Goal: Transaction & Acquisition: Purchase product/service

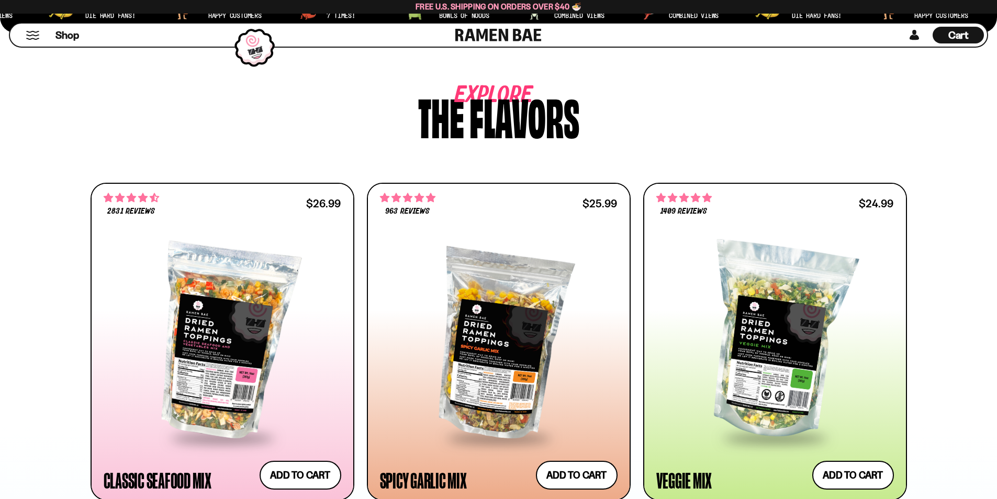
scroll to position [628, 0]
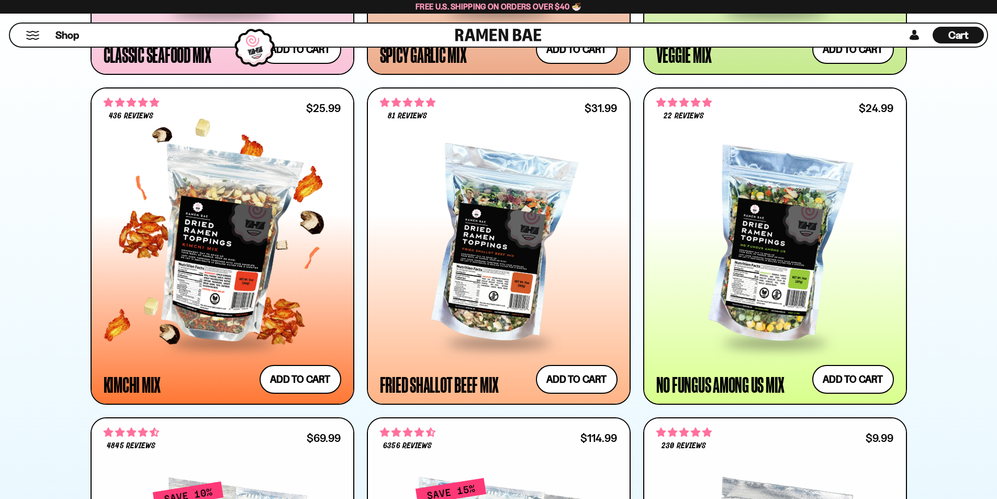
scroll to position [942, 0]
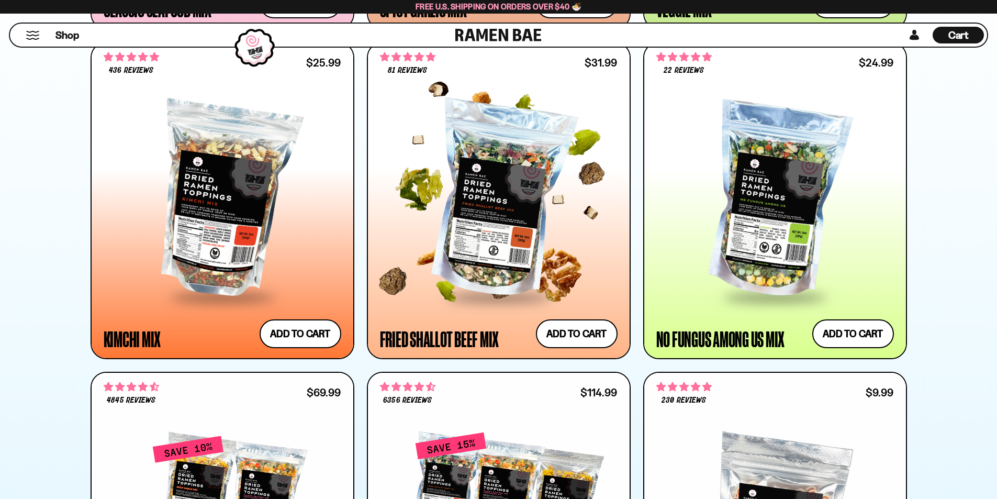
click at [480, 203] on div at bounding box center [499, 200] width 238 height 191
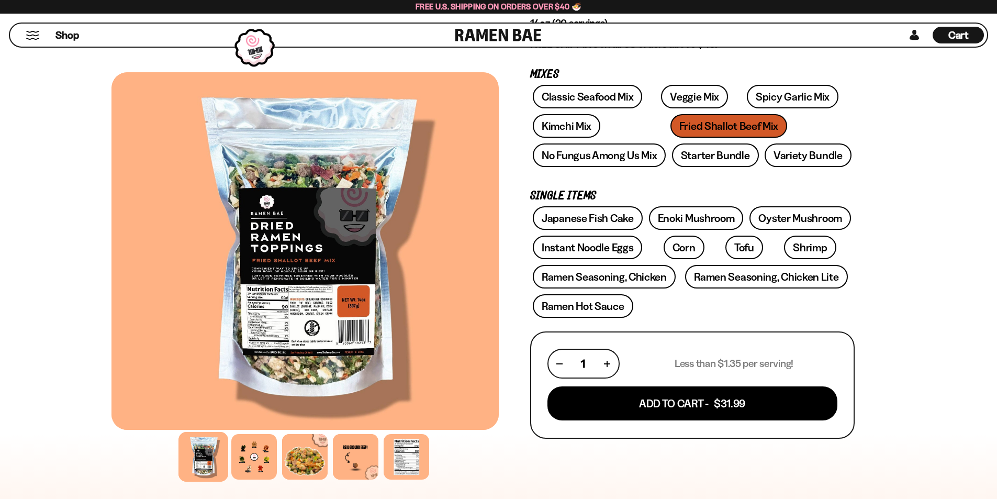
scroll to position [209, 0]
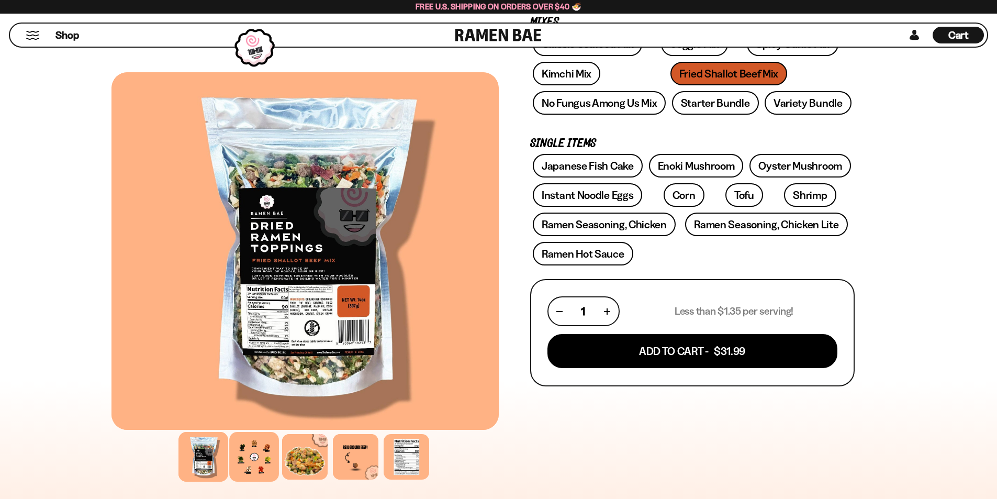
click at [250, 456] on div at bounding box center [254, 457] width 50 height 50
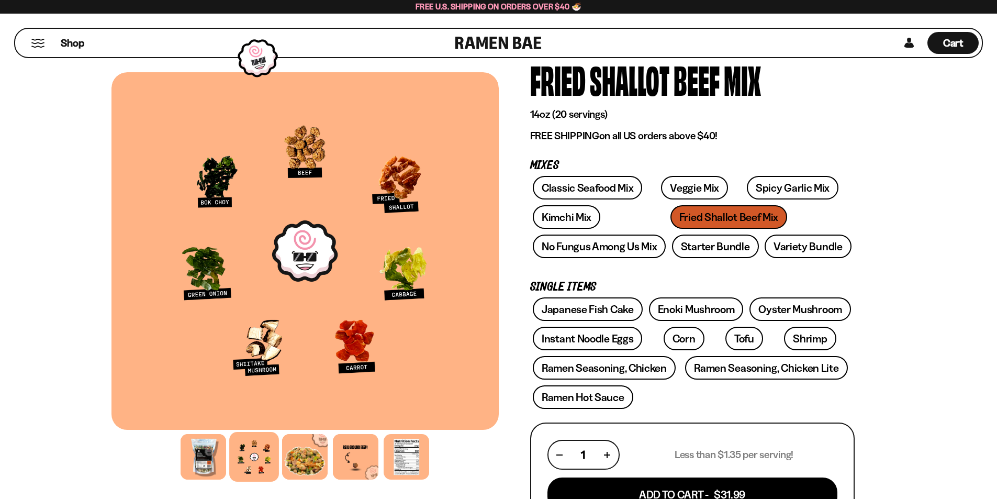
scroll to position [0, 0]
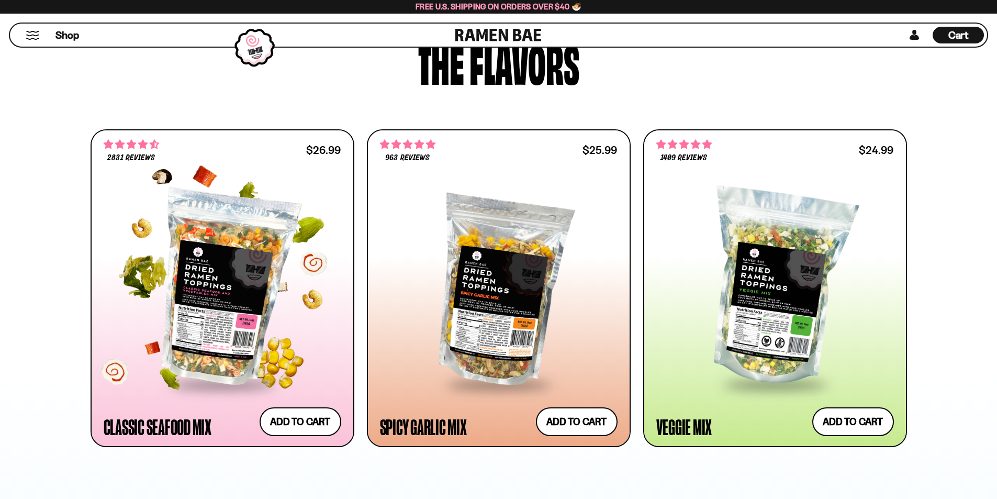
scroll to position [576, 0]
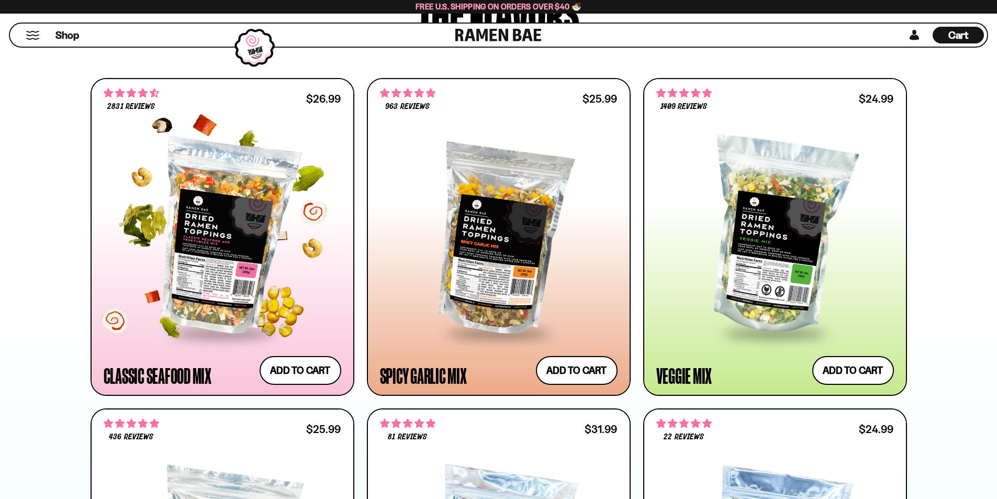
click at [231, 247] on div at bounding box center [223, 236] width 238 height 191
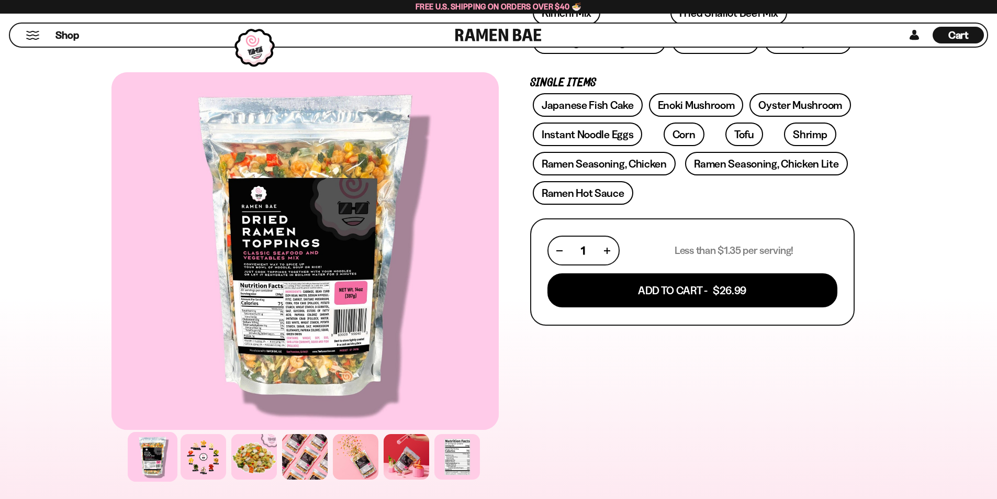
scroll to position [366, 0]
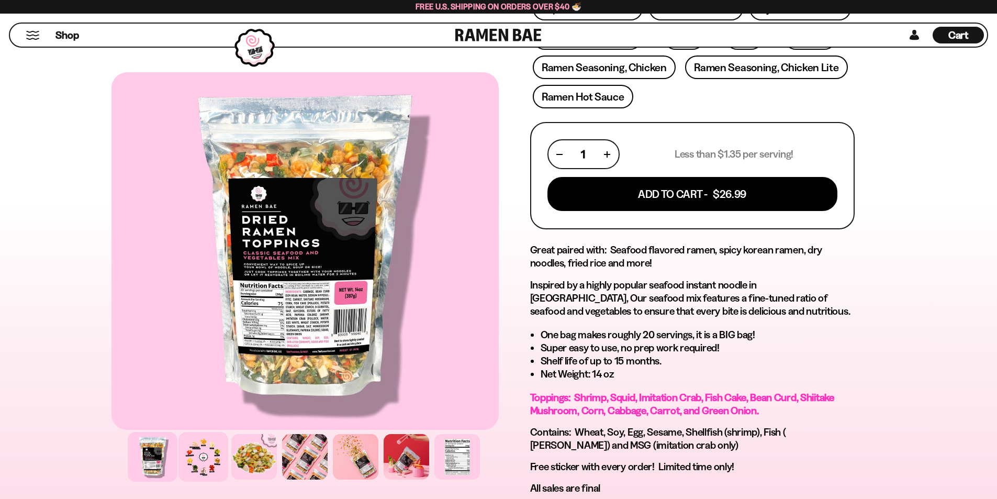
drag, startPoint x: 199, startPoint y: 451, endPoint x: 209, endPoint y: 439, distance: 15.6
click at [199, 452] on div at bounding box center [203, 457] width 50 height 50
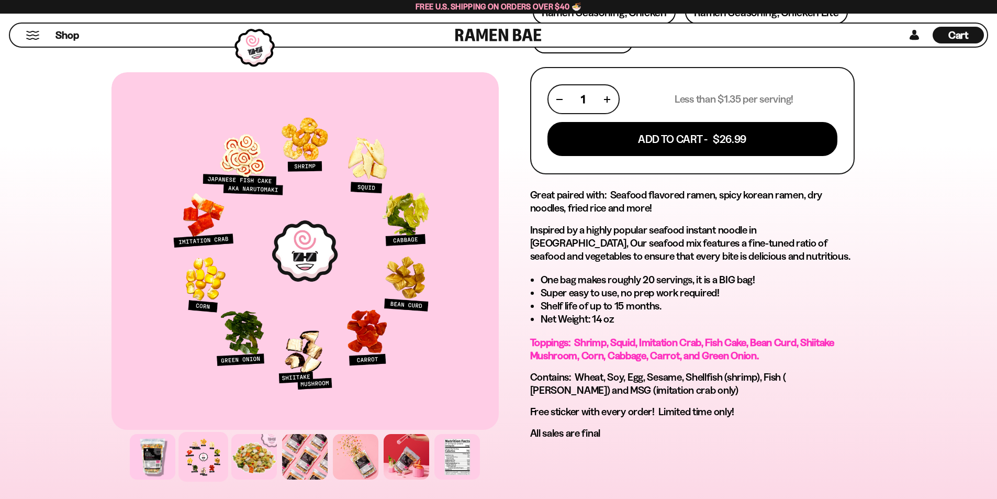
scroll to position [576, 0]
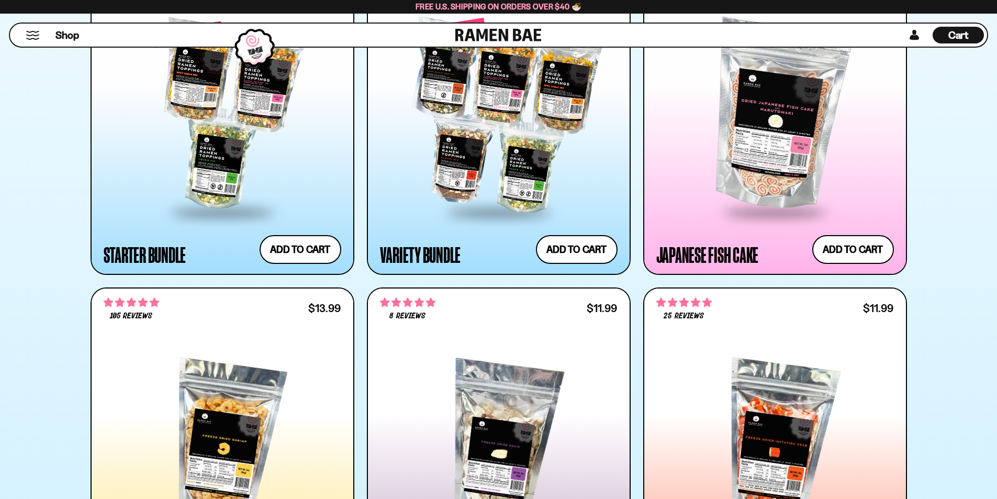
scroll to position [1200, 0]
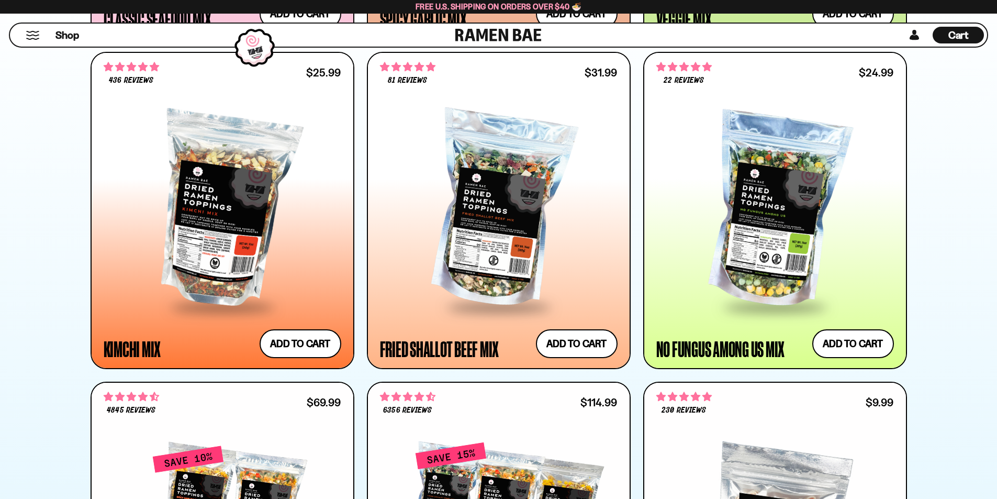
scroll to position [886, 0]
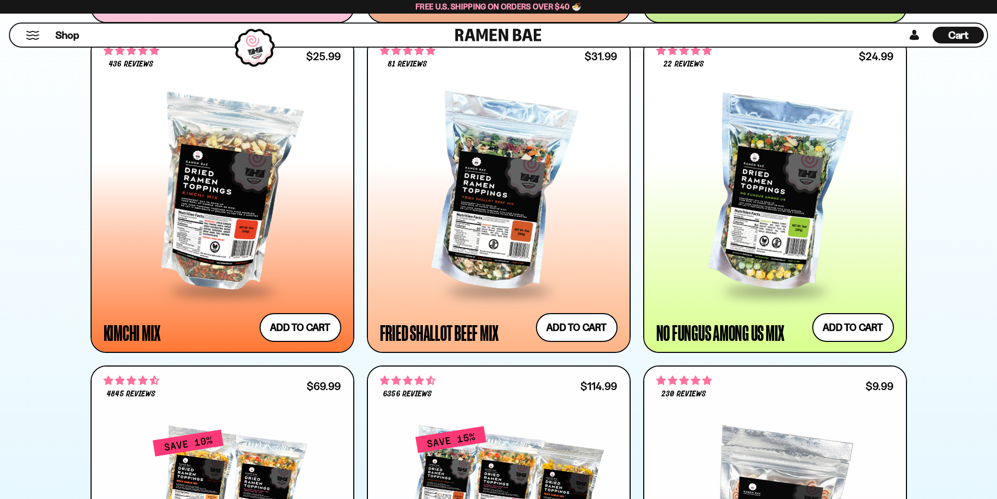
scroll to position [890, 0]
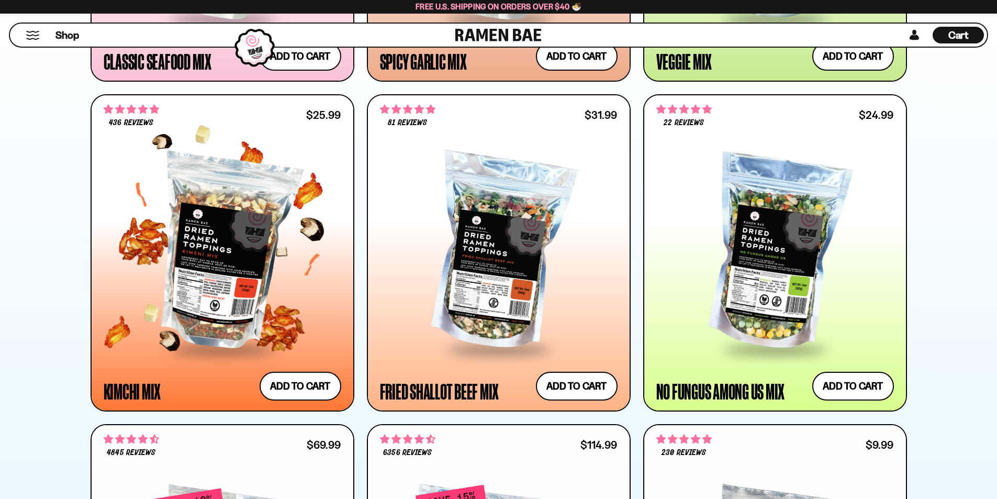
click at [220, 219] on div at bounding box center [223, 253] width 238 height 191
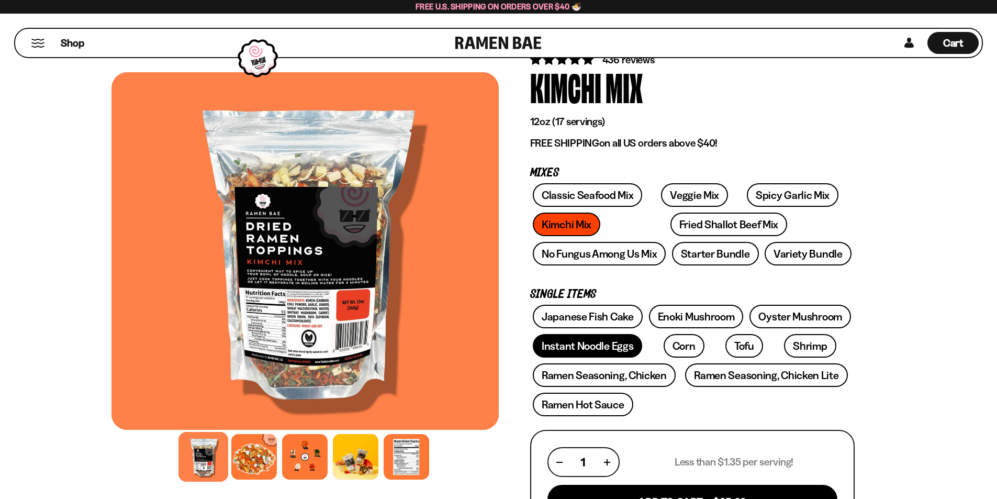
scroll to position [105, 0]
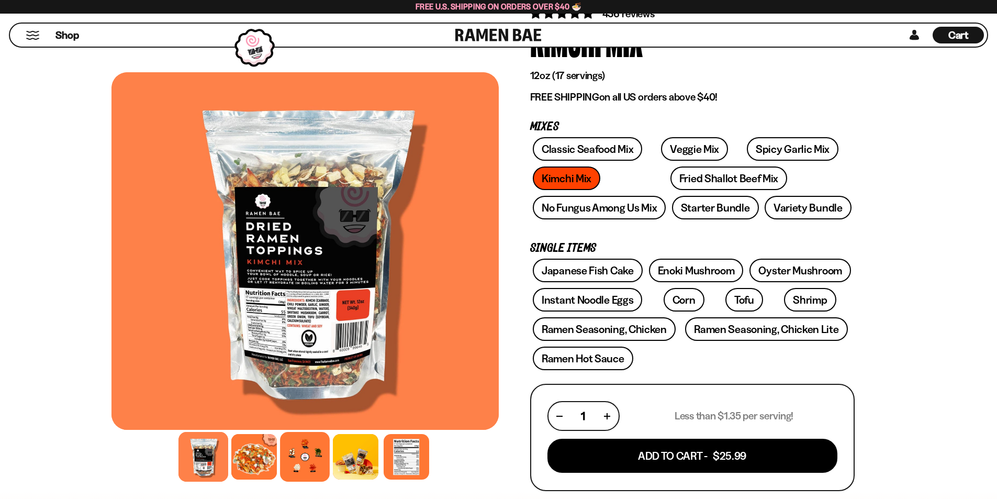
click at [309, 456] on div at bounding box center [305, 457] width 50 height 50
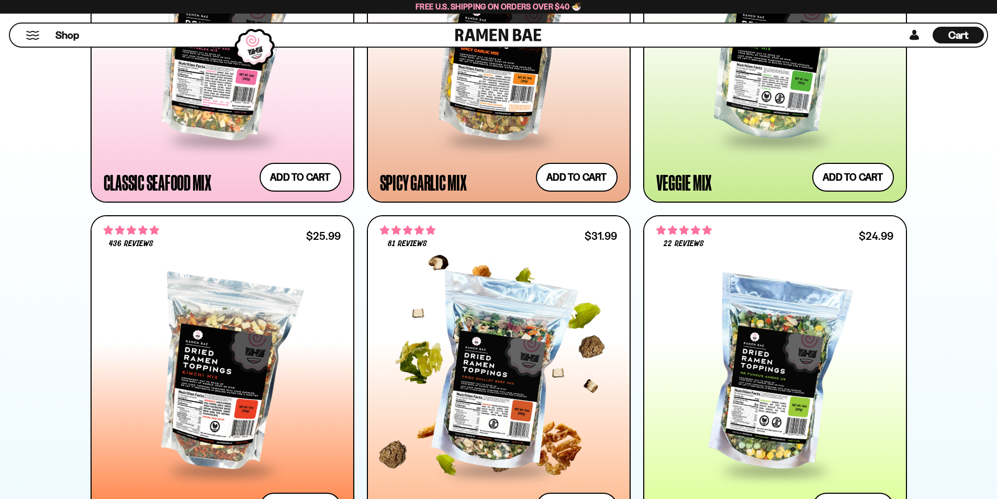
scroll to position [680, 0]
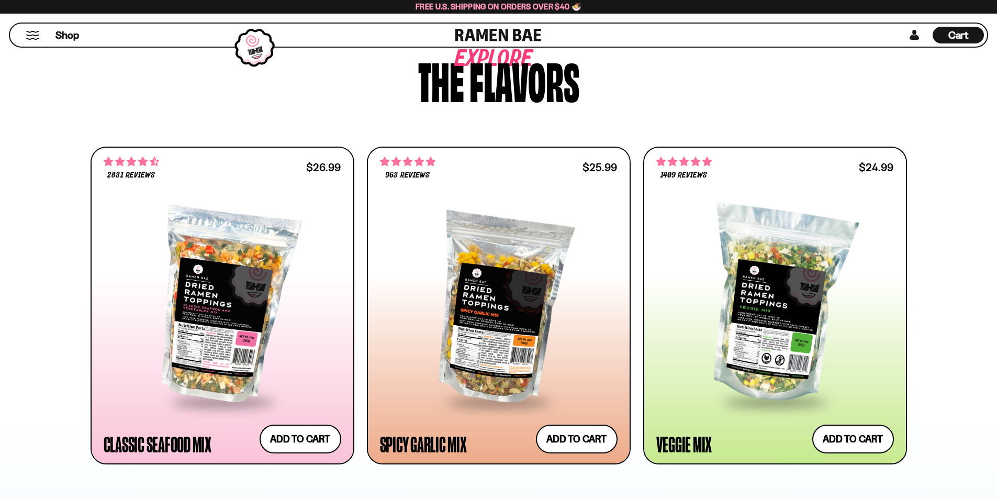
scroll to position [576, 0]
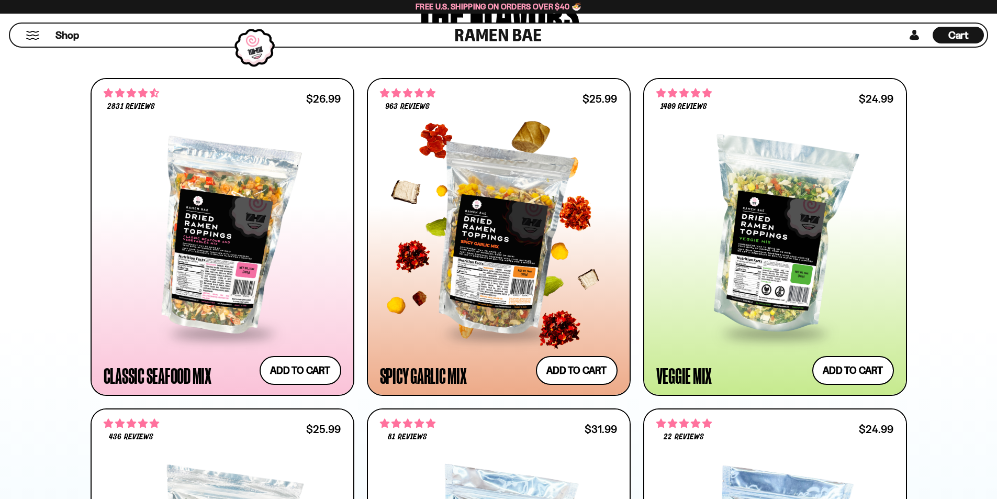
click at [500, 266] on div at bounding box center [499, 236] width 238 height 191
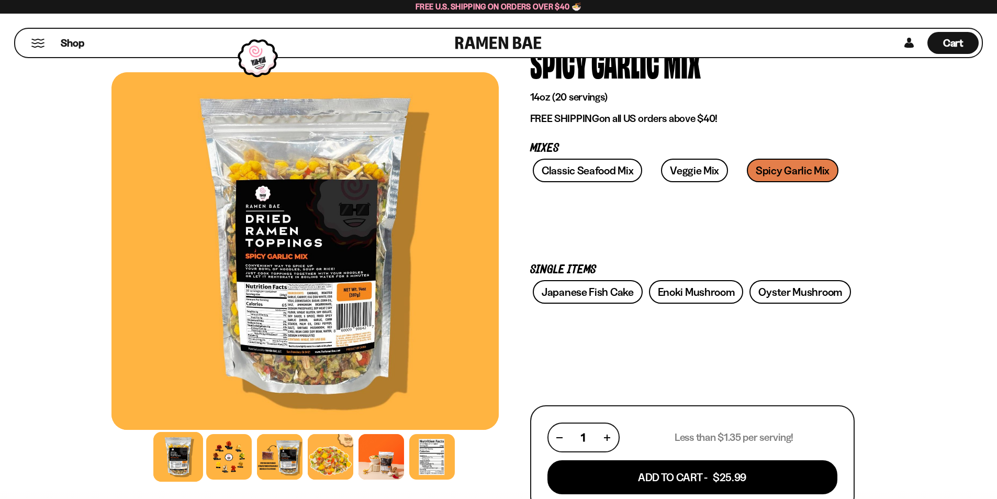
scroll to position [157, 0]
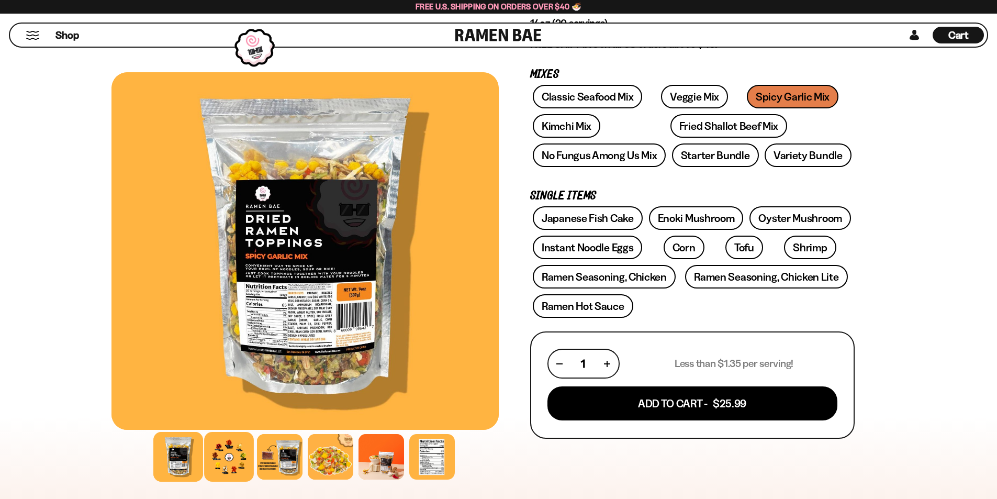
click at [225, 461] on div at bounding box center [229, 457] width 50 height 50
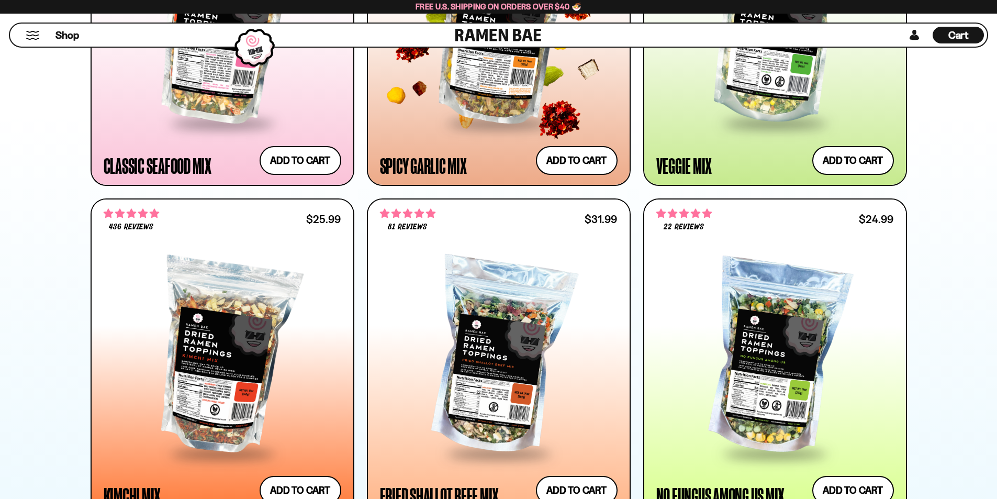
scroll to position [838, 0]
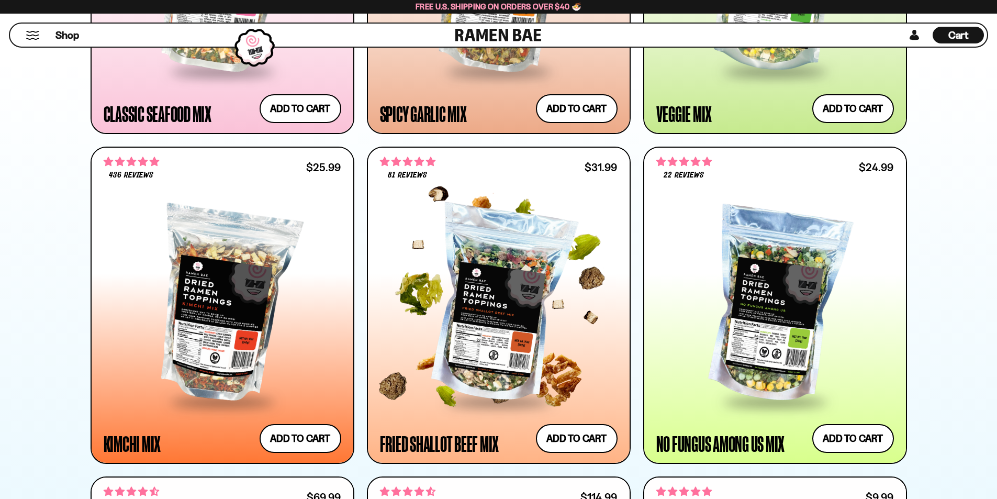
click at [473, 280] on div at bounding box center [499, 305] width 238 height 191
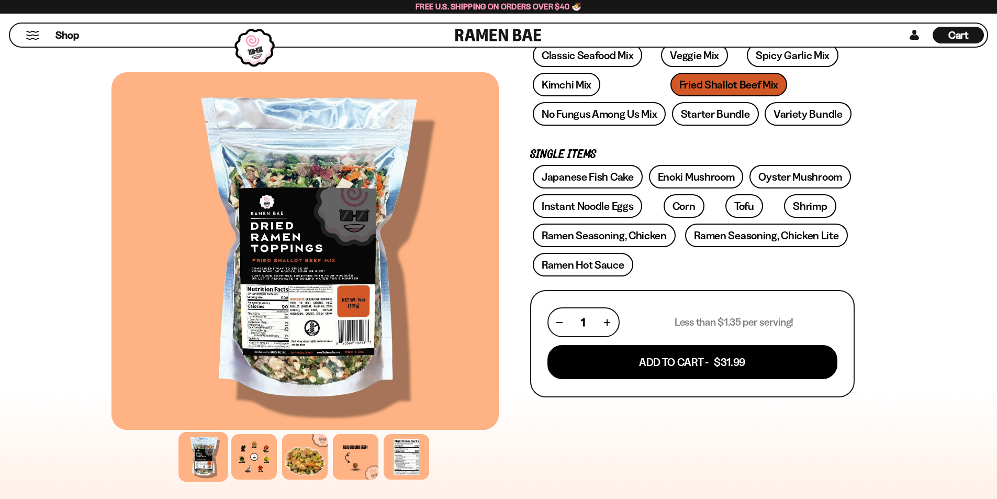
scroll to position [209, 0]
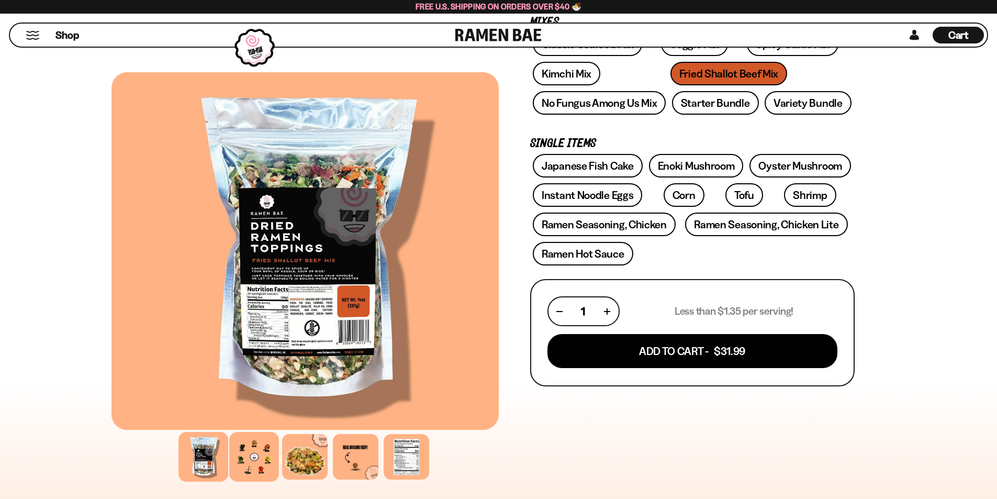
click at [259, 450] on div at bounding box center [254, 457] width 50 height 50
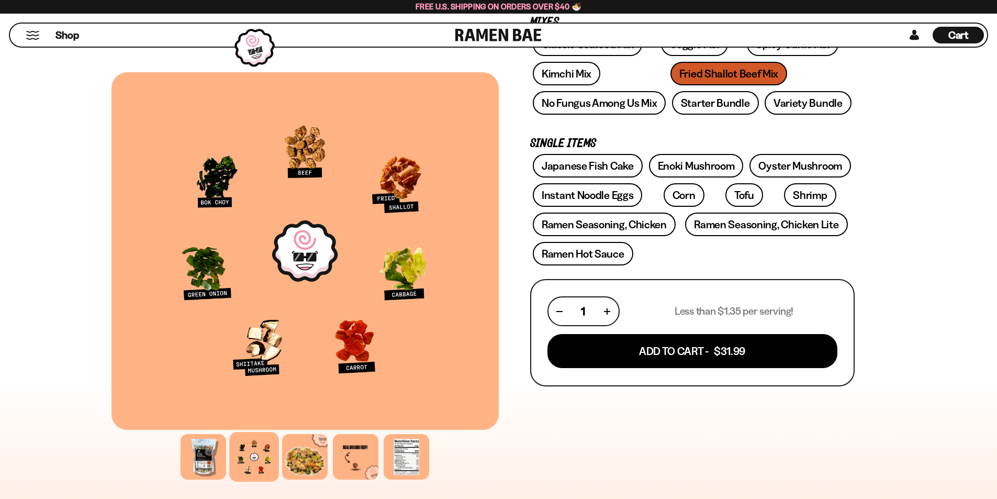
click at [59, 221] on div "FADCB6FD-DFAB-4417-9F21-029242090B77 FADCB6FD-DFAB-4417-9F21-029242090B77 81 re…" at bounding box center [498, 408] width 997 height 1098
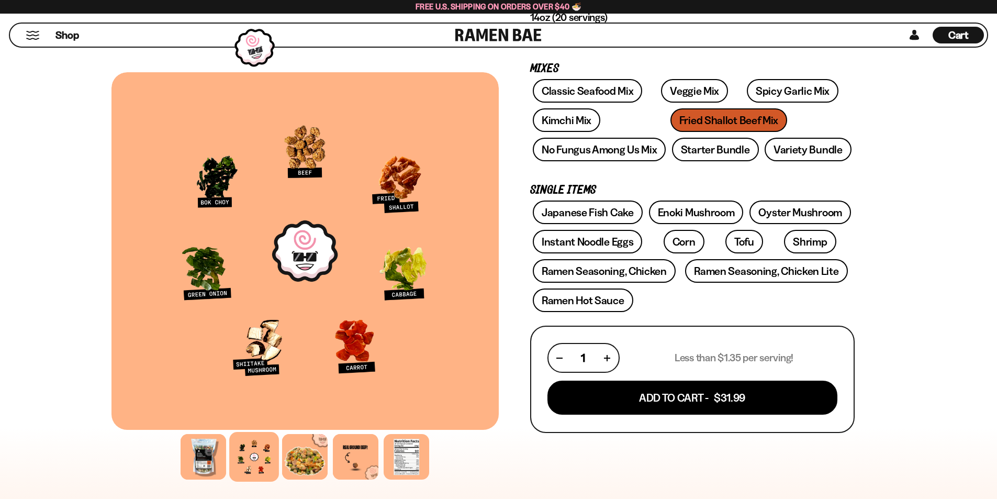
scroll to position [157, 0]
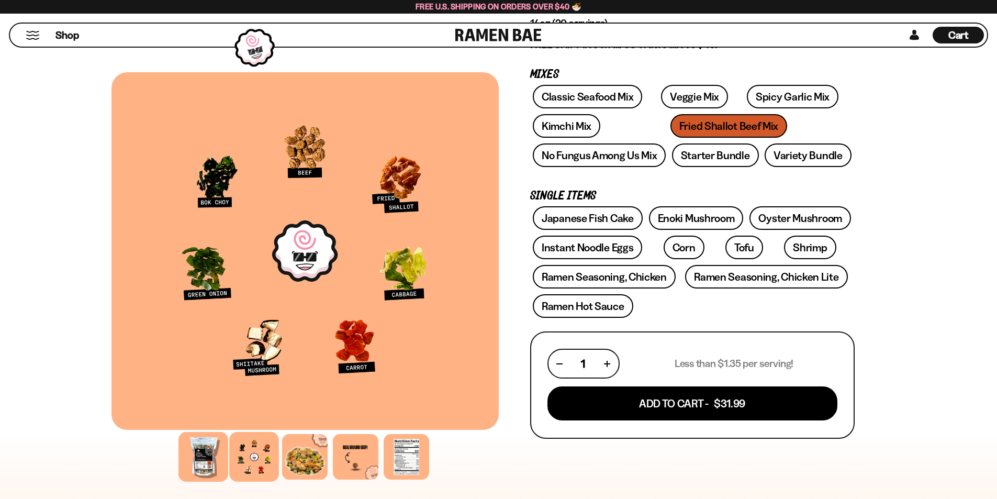
click at [205, 463] on div at bounding box center [203, 457] width 50 height 50
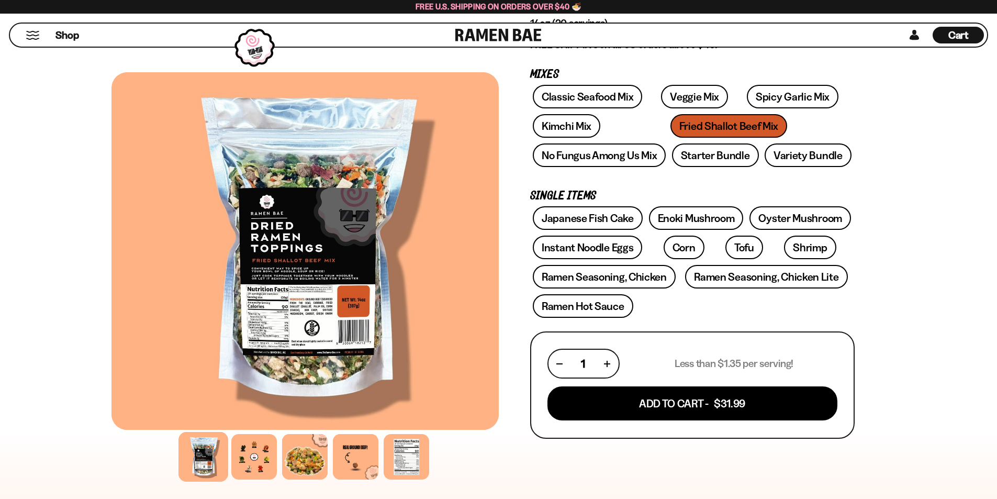
click at [57, 266] on div "FADCB6FD-DFAB-4417-9F21-029242090B77 FADCB6FD-DFAB-4417-9F21-029242090B77 81 re…" at bounding box center [498, 461] width 997 height 1098
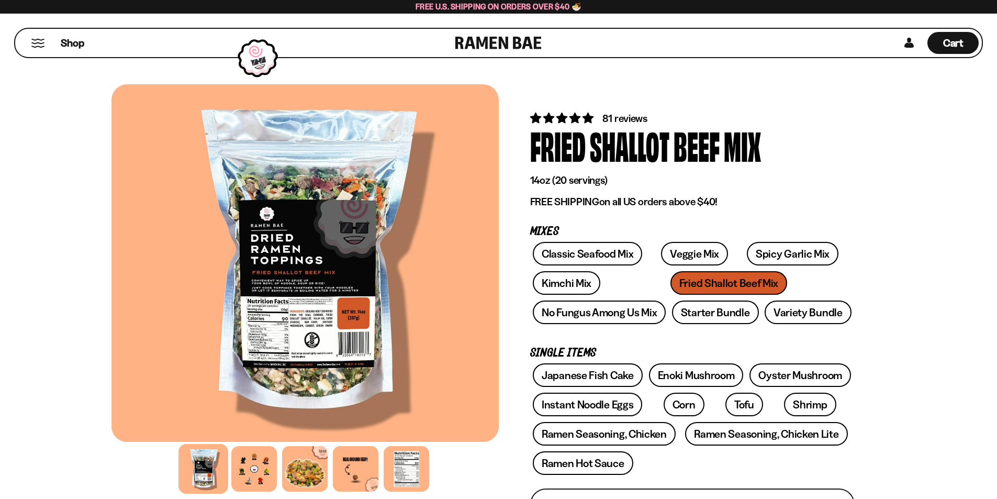
scroll to position [105, 0]
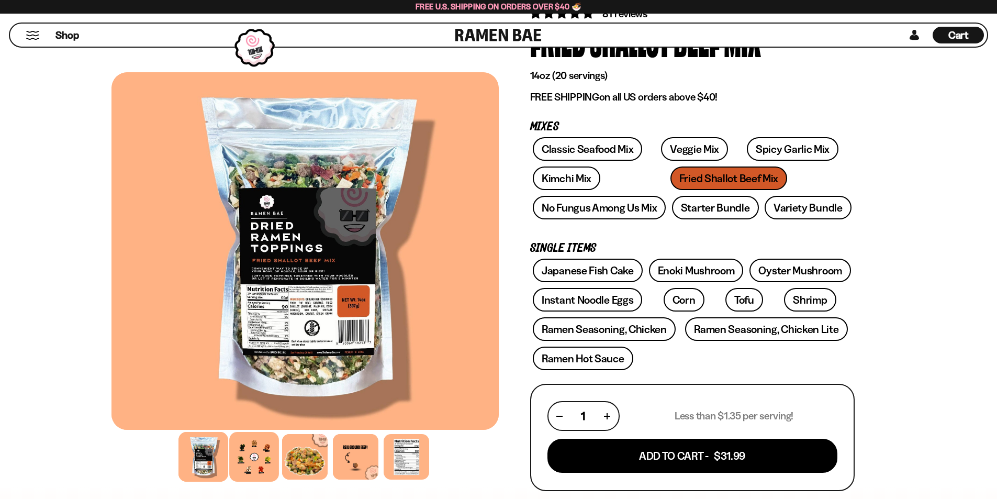
click at [264, 454] on div at bounding box center [254, 457] width 50 height 50
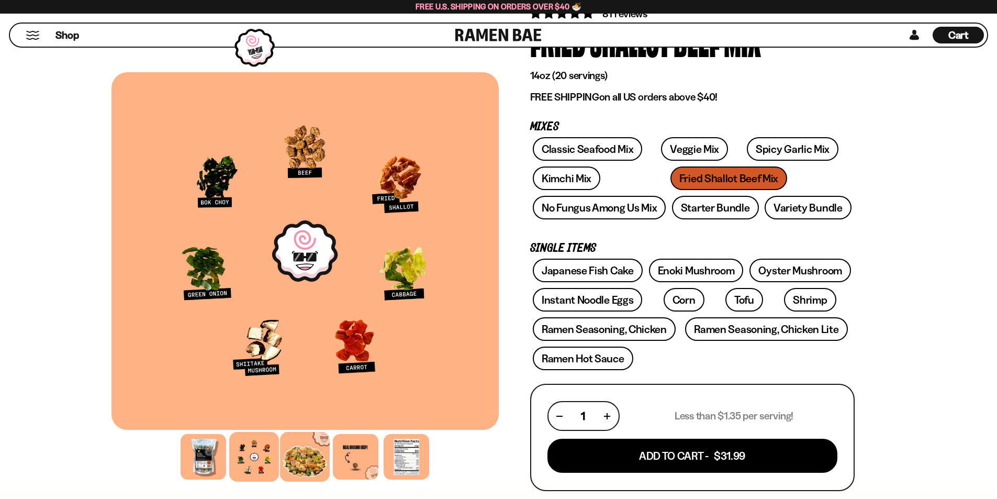
click at [302, 461] on div at bounding box center [305, 457] width 50 height 50
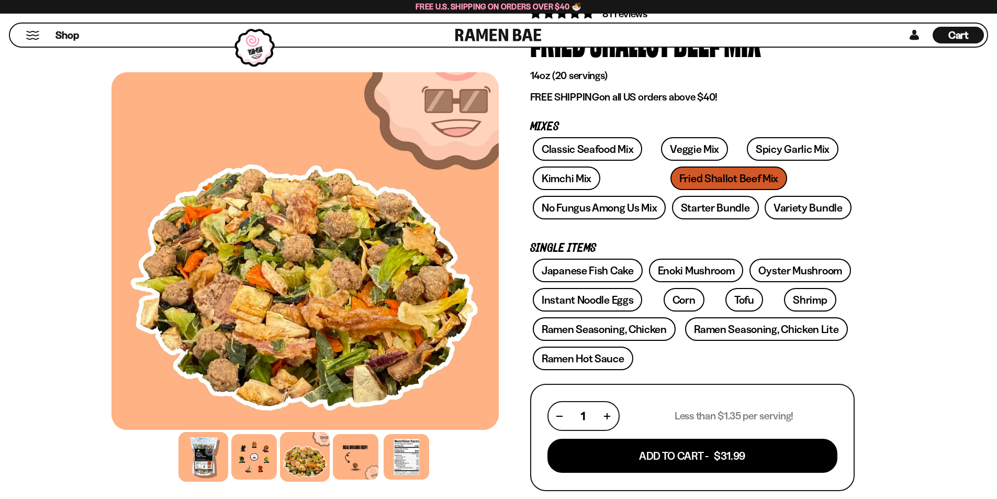
click at [204, 454] on div at bounding box center [203, 457] width 50 height 50
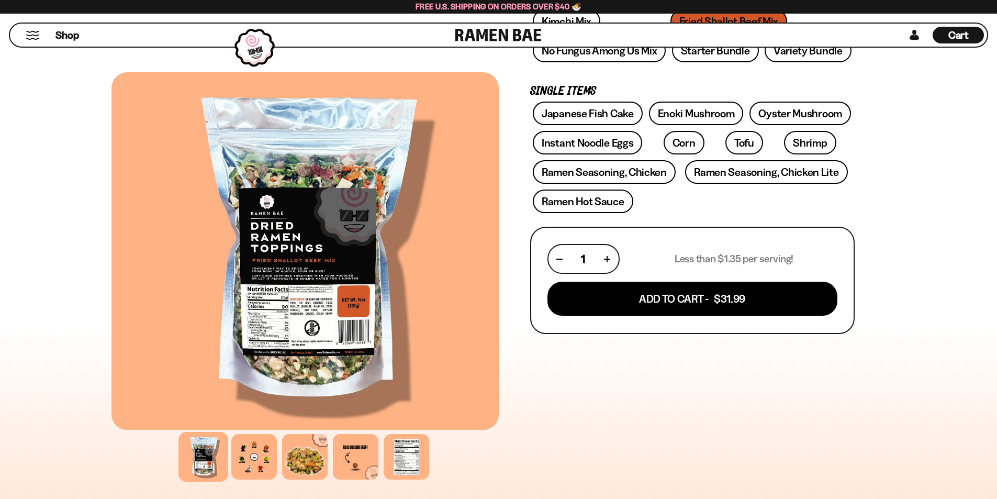
scroll to position [0, 0]
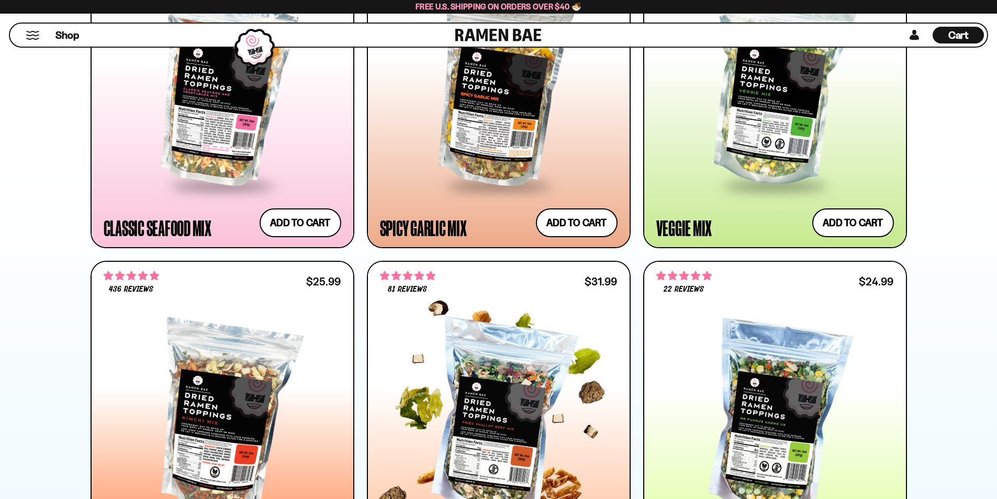
scroll to position [838, 0]
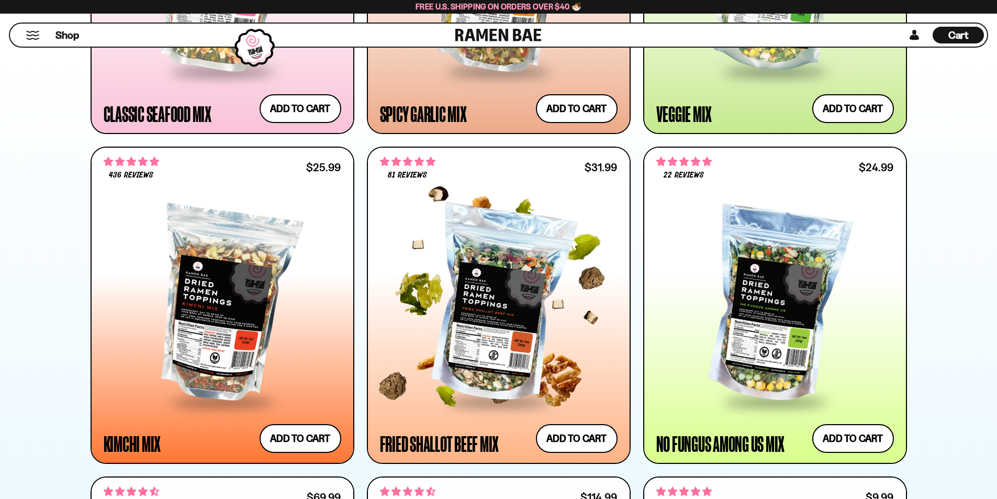
click at [527, 297] on div at bounding box center [499, 305] width 238 height 191
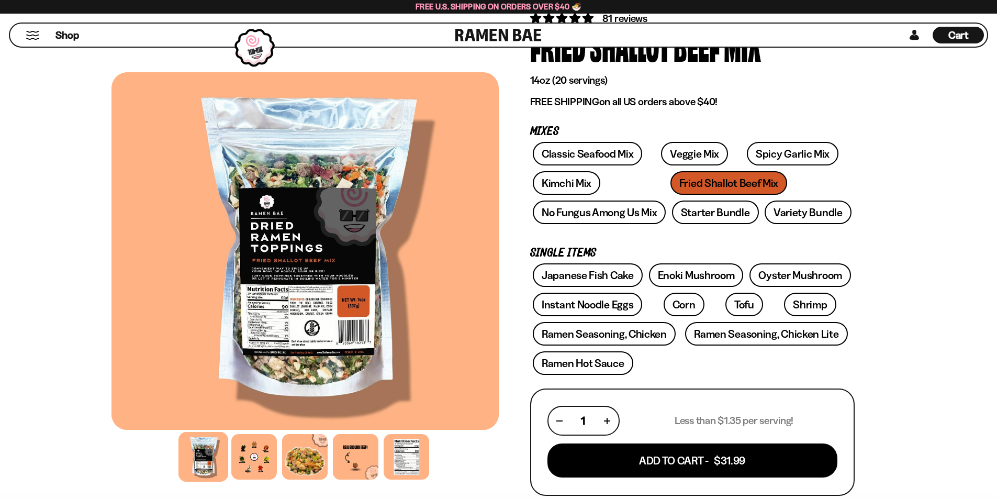
scroll to position [105, 0]
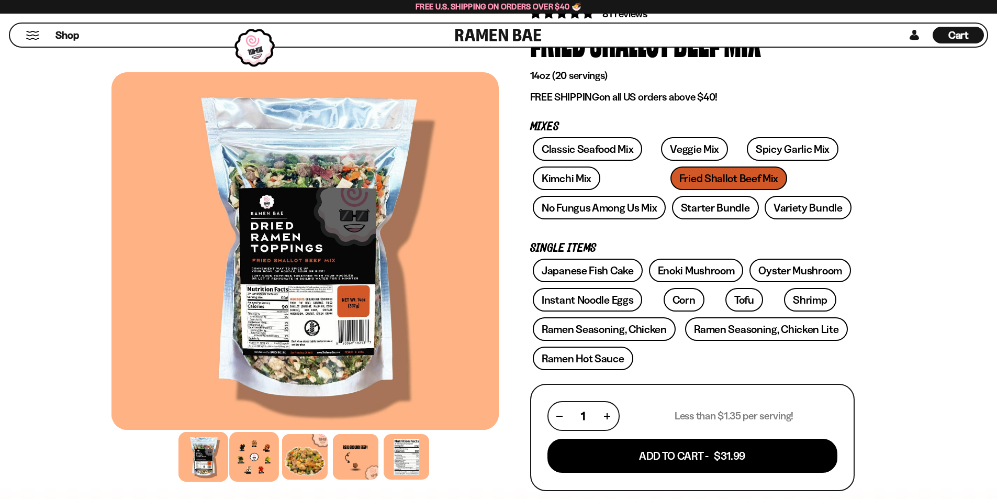
click at [245, 456] on div at bounding box center [254, 457] width 50 height 50
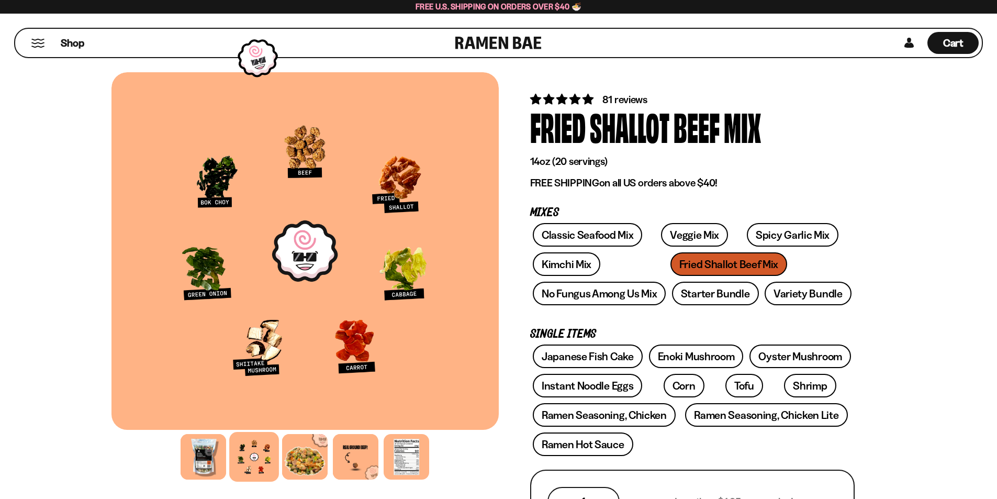
scroll to position [0, 0]
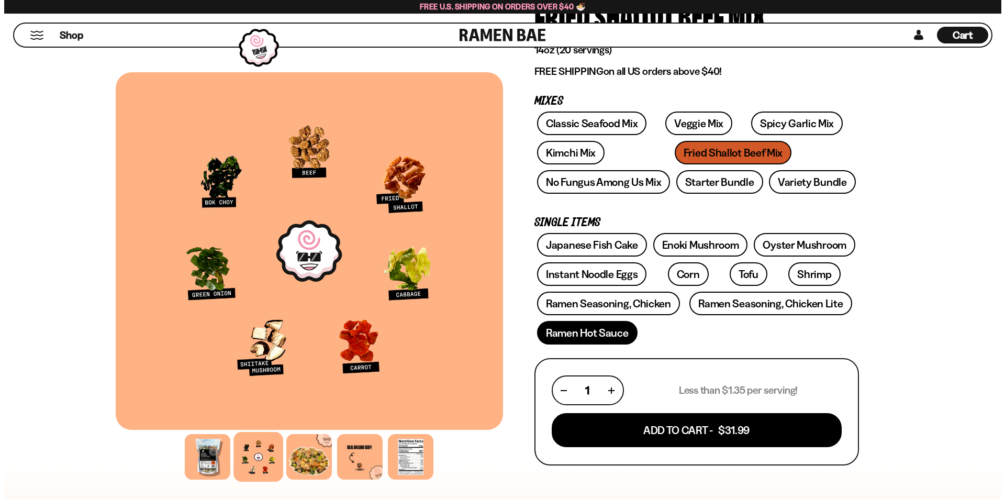
scroll to position [209, 0]
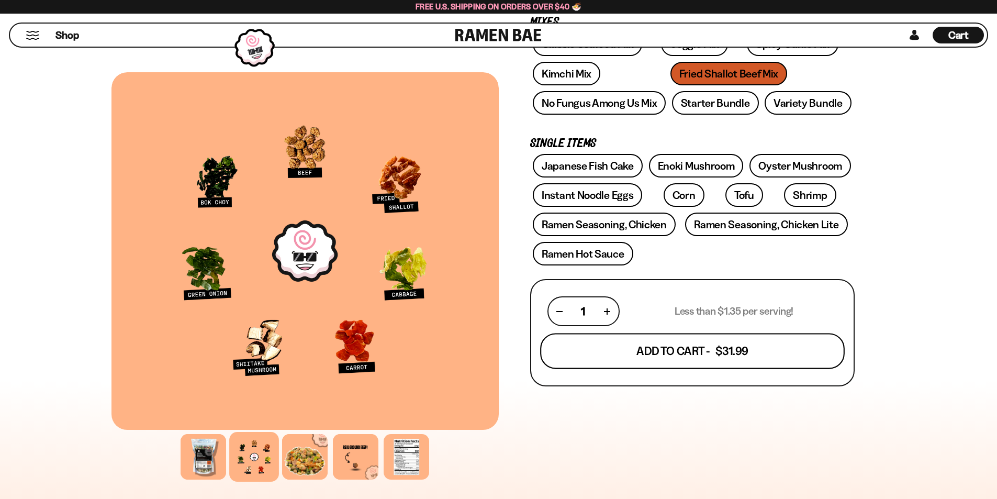
click at [687, 349] on button "Add To Cart - $31.99" at bounding box center [692, 351] width 305 height 36
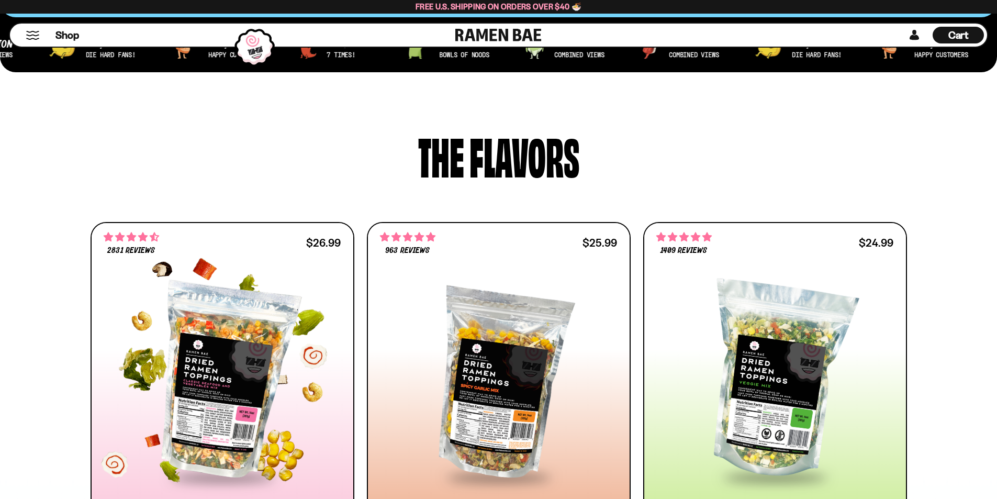
scroll to position [576, 0]
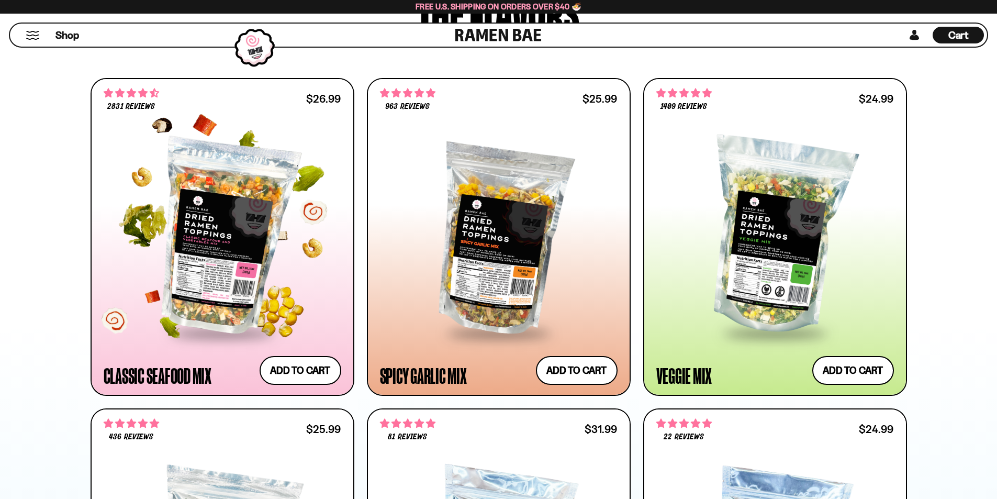
click at [236, 191] on div at bounding box center [223, 236] width 238 height 191
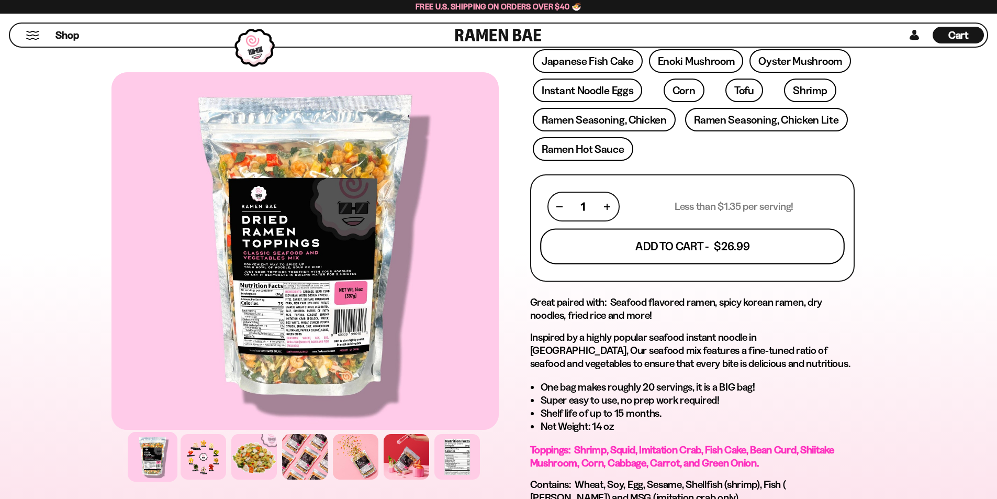
scroll to position [209, 0]
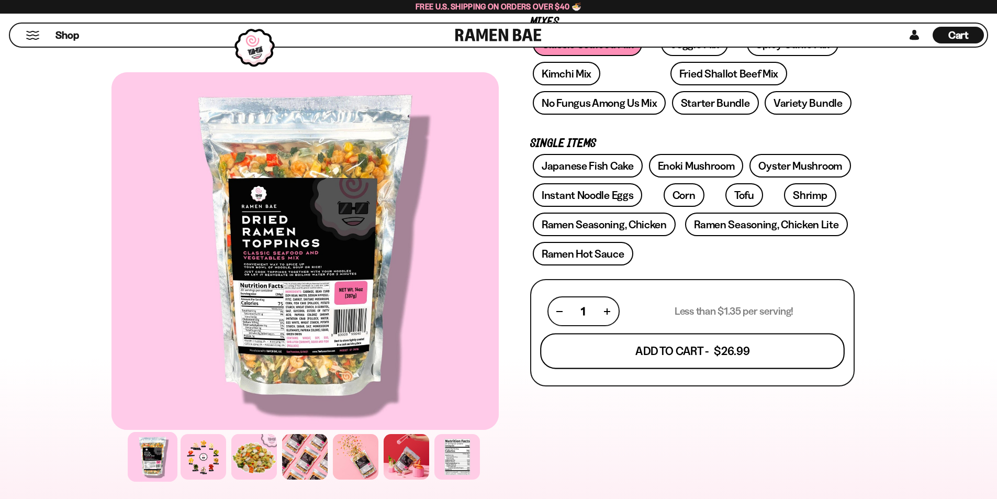
click at [684, 348] on button "Add To Cart - $26.99" at bounding box center [692, 351] width 305 height 36
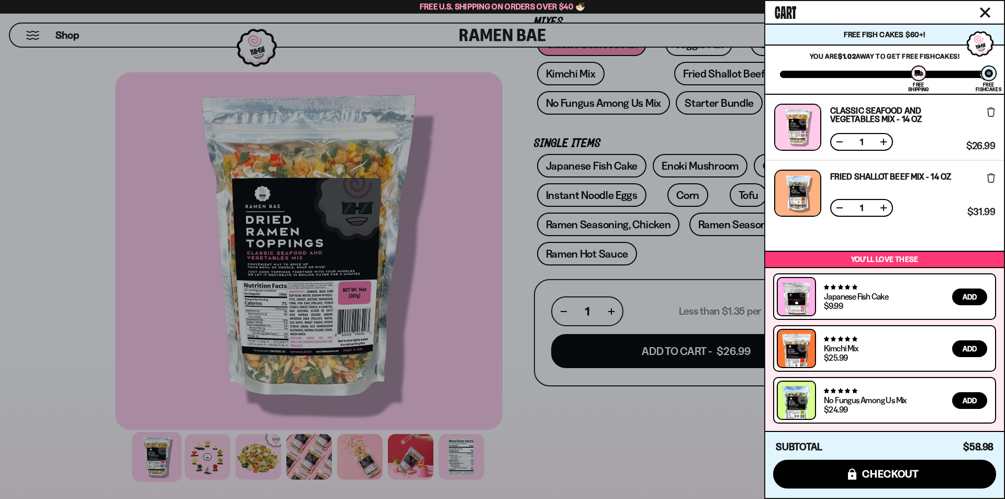
click at [581, 419] on div at bounding box center [502, 249] width 1005 height 499
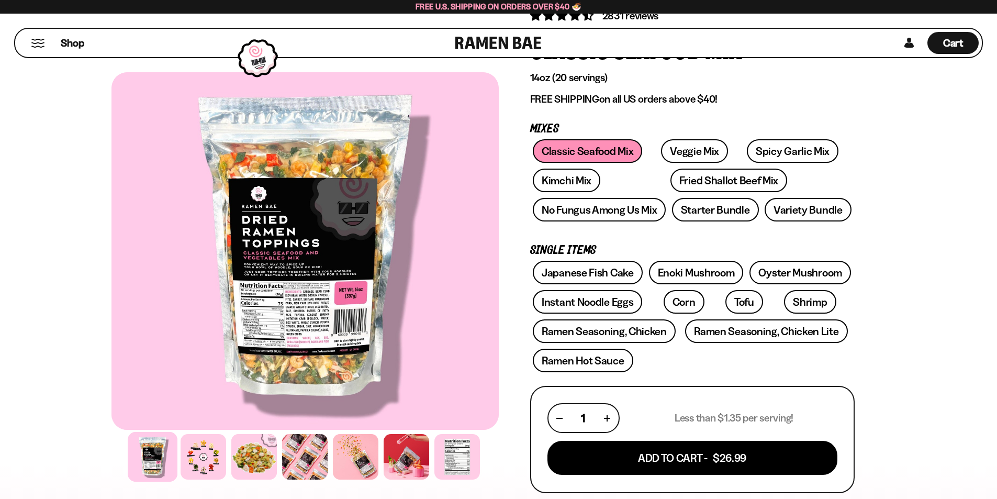
scroll to position [0, 0]
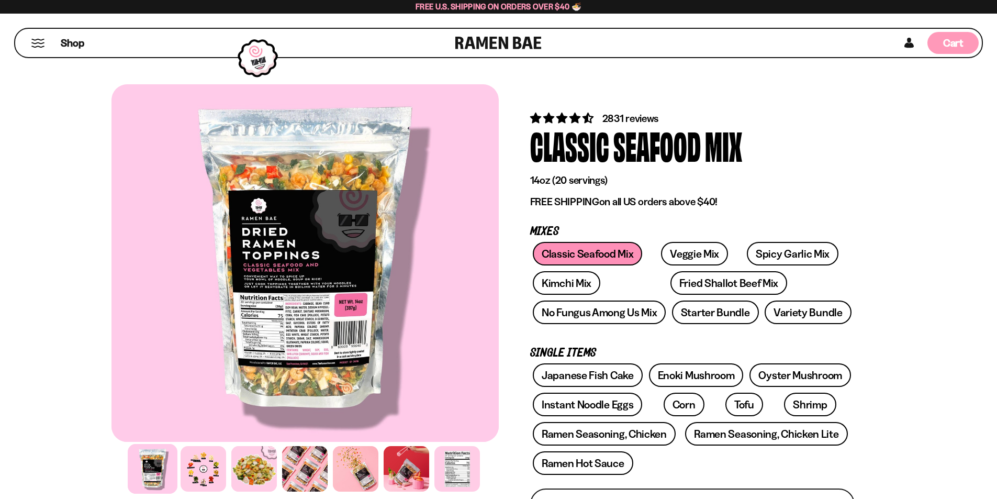
click at [957, 41] on span "Cart" at bounding box center [953, 43] width 20 height 13
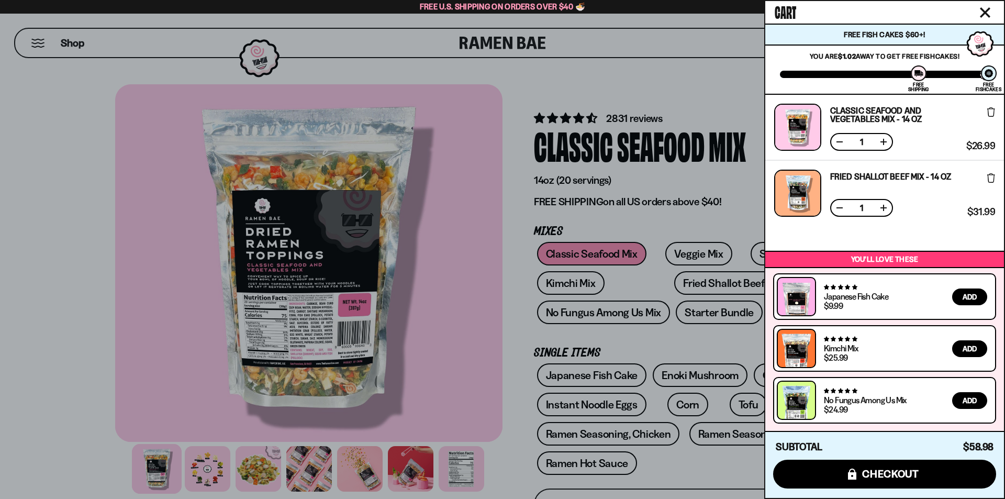
click at [673, 70] on div at bounding box center [502, 249] width 1005 height 499
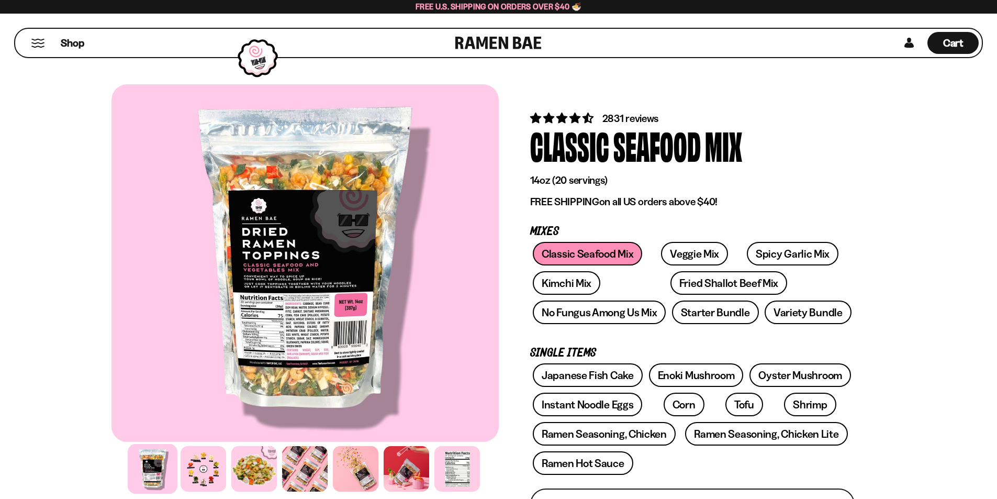
click at [814, 121] on div "2831 reviews" at bounding box center [692, 117] width 325 height 15
click at [952, 43] on span "Cart" at bounding box center [953, 43] width 20 height 13
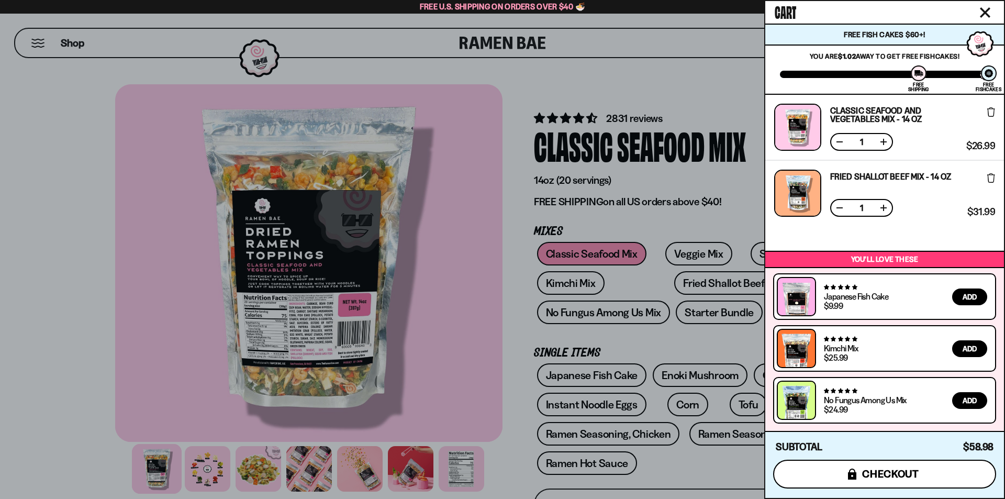
click at [880, 477] on span "checkout" at bounding box center [890, 474] width 57 height 12
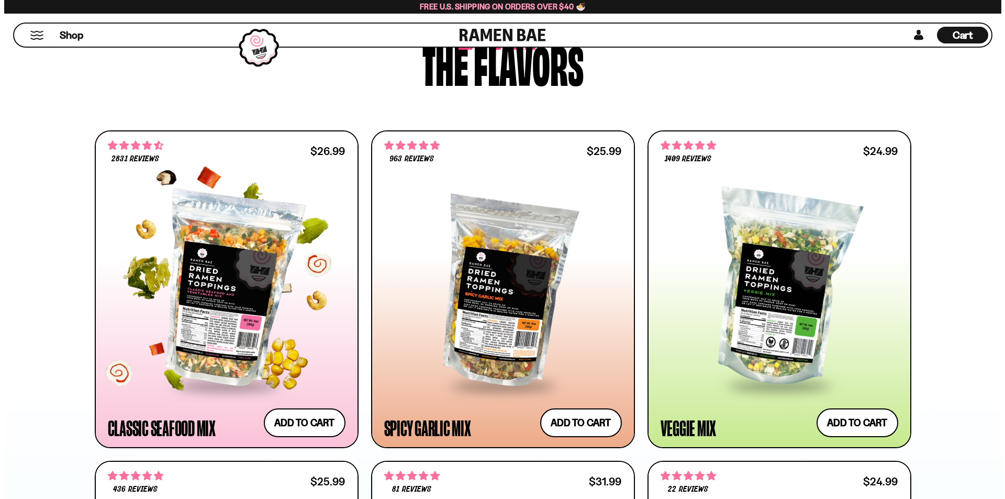
scroll to position [576, 0]
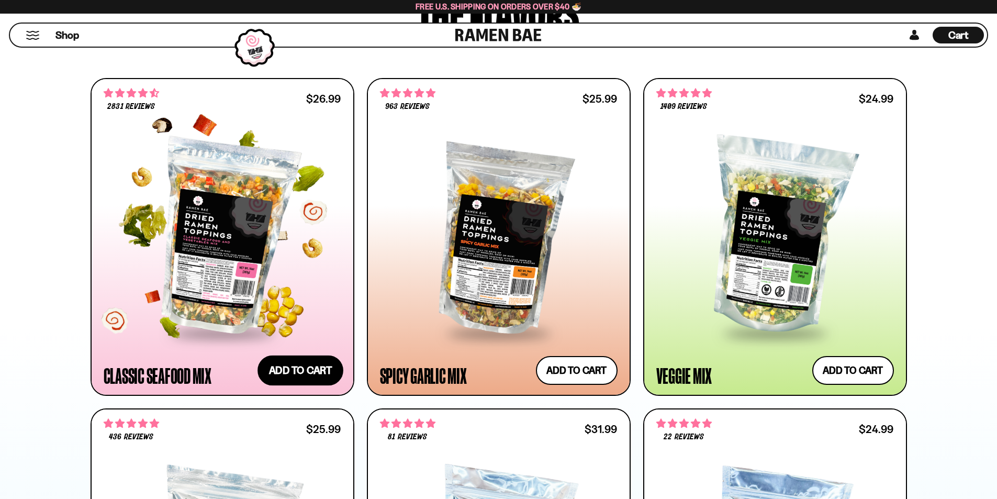
click at [306, 366] on button "Add to cart Add ― Regular price $26.99 Regular price Sale price $26.99 Unit pri…" at bounding box center [301, 370] width 86 height 30
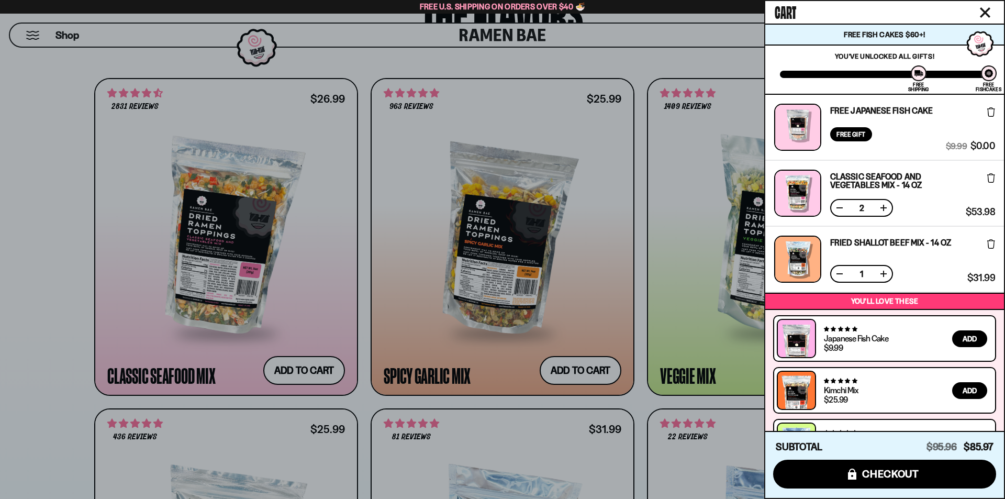
click at [842, 207] on button at bounding box center [839, 208] width 10 height 10
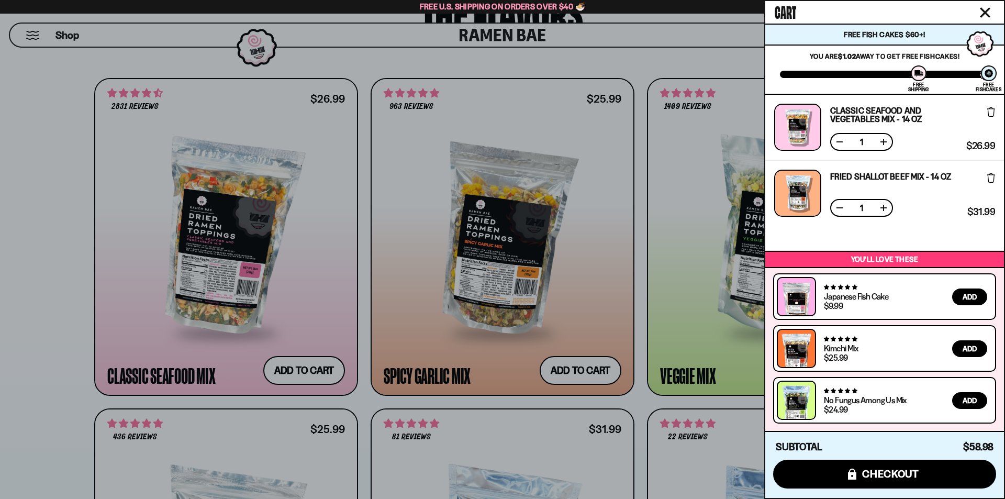
click at [37, 254] on div at bounding box center [502, 249] width 1005 height 499
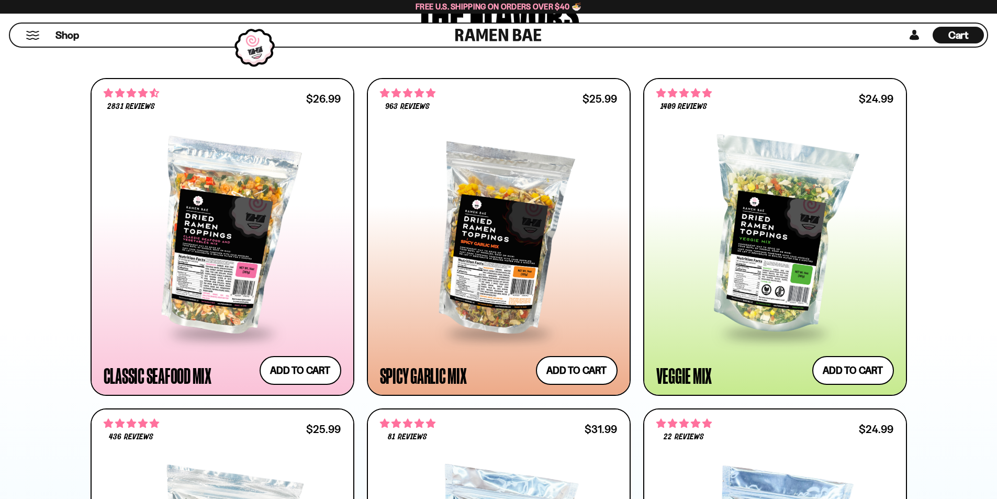
click at [961, 32] on span "Cart" at bounding box center [958, 35] width 20 height 13
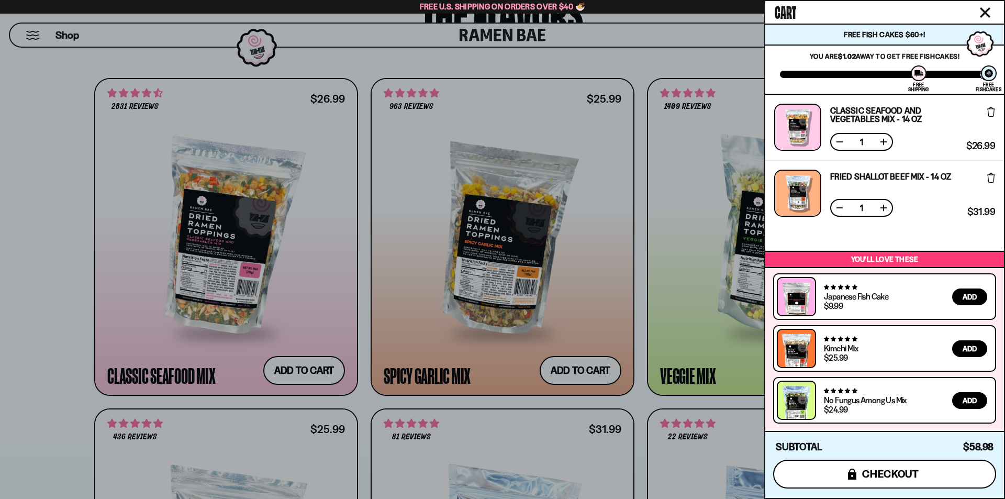
click at [894, 478] on span "checkout" at bounding box center [890, 474] width 57 height 12
